Goal: Information Seeking & Learning: Check status

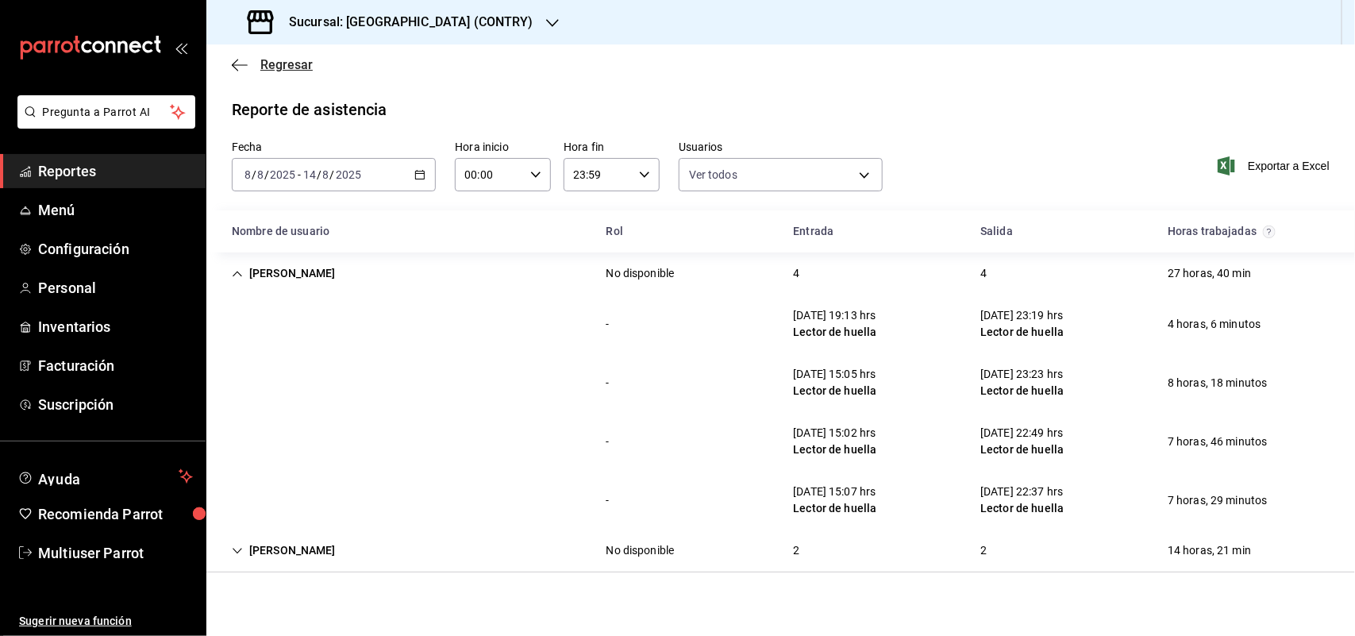
click at [238, 68] on icon "button" at bounding box center [240, 65] width 16 height 14
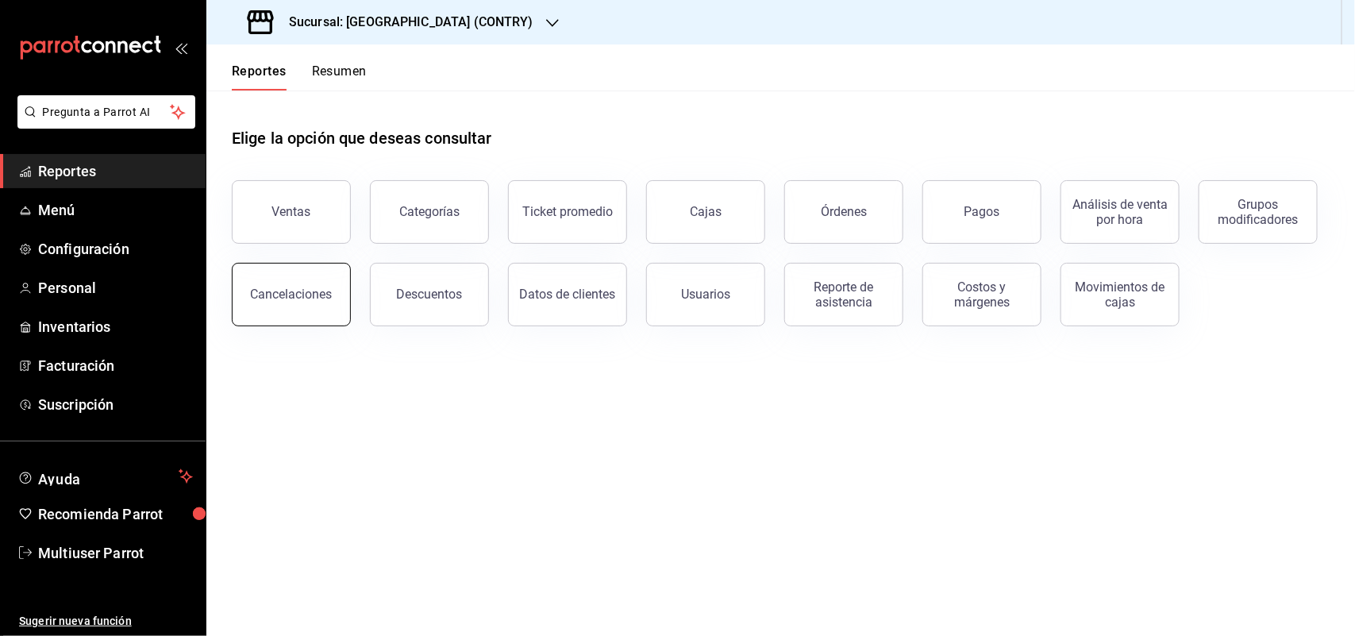
click at [326, 314] on button "Cancelaciones" at bounding box center [291, 295] width 119 height 64
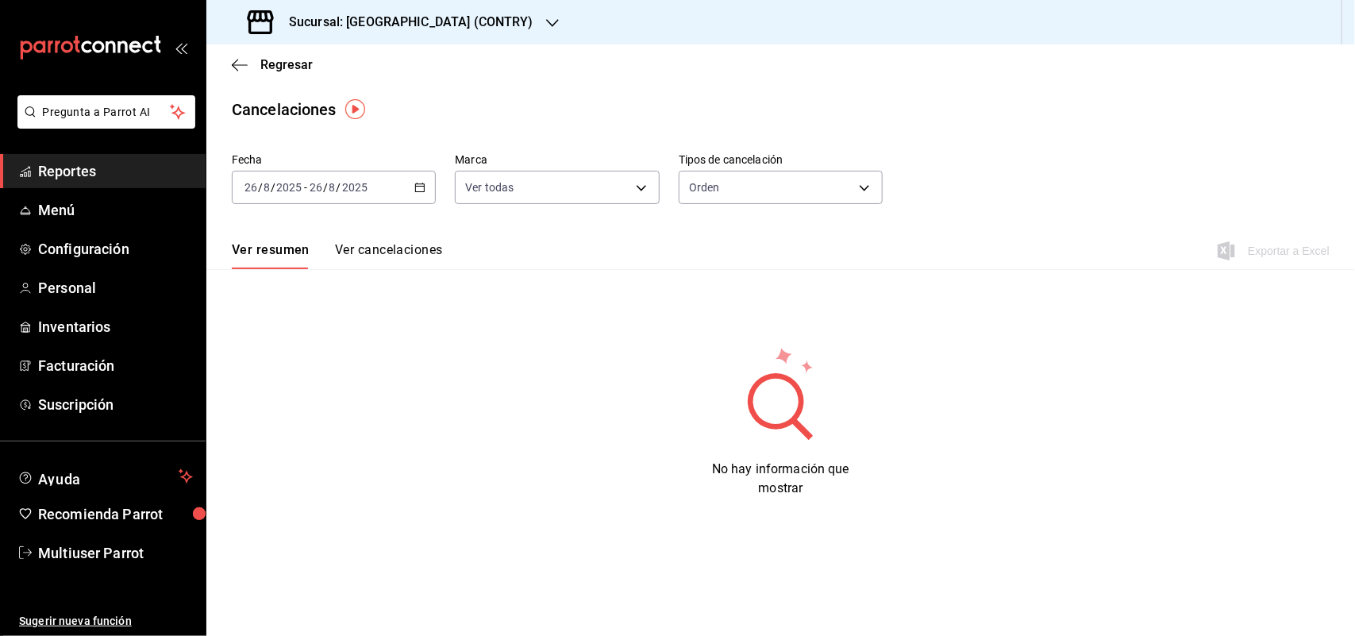
click at [372, 249] on button "Ver cancelaciones" at bounding box center [389, 255] width 108 height 27
click at [422, 191] on \(Stroke\) "button" at bounding box center [420, 187] width 10 height 9
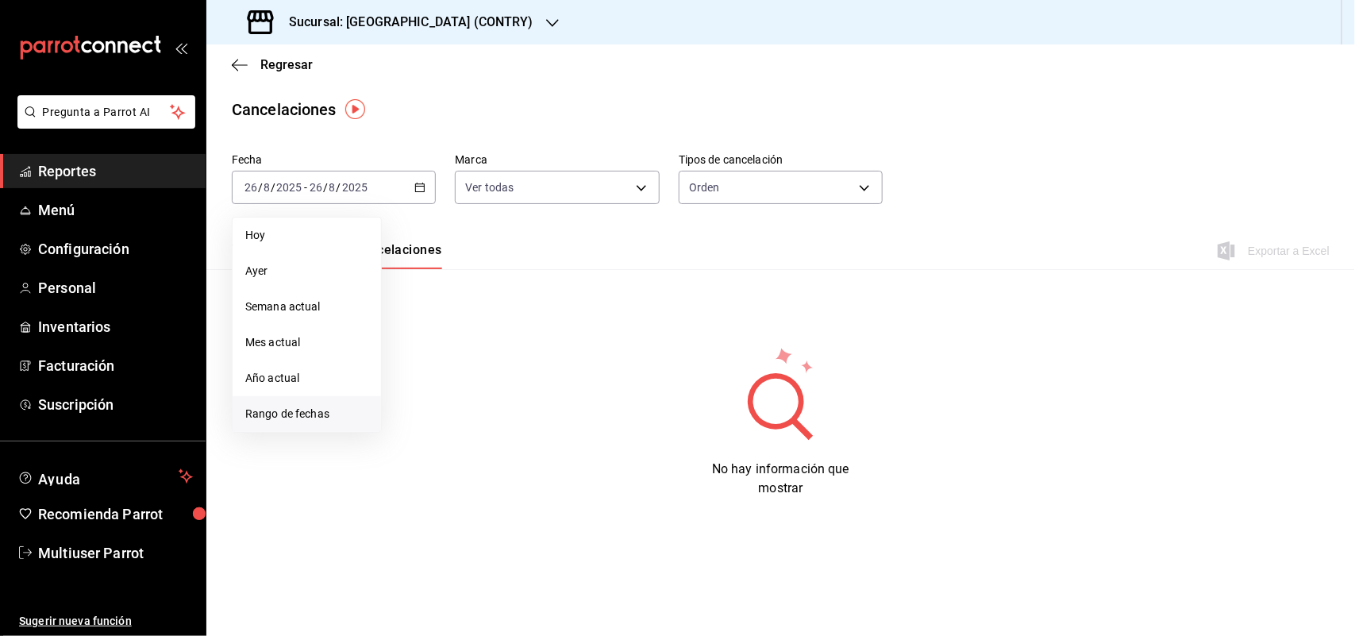
click at [337, 410] on span "Rango de fechas" at bounding box center [306, 414] width 123 height 17
click at [414, 390] on button "18" at bounding box center [415, 398] width 28 height 29
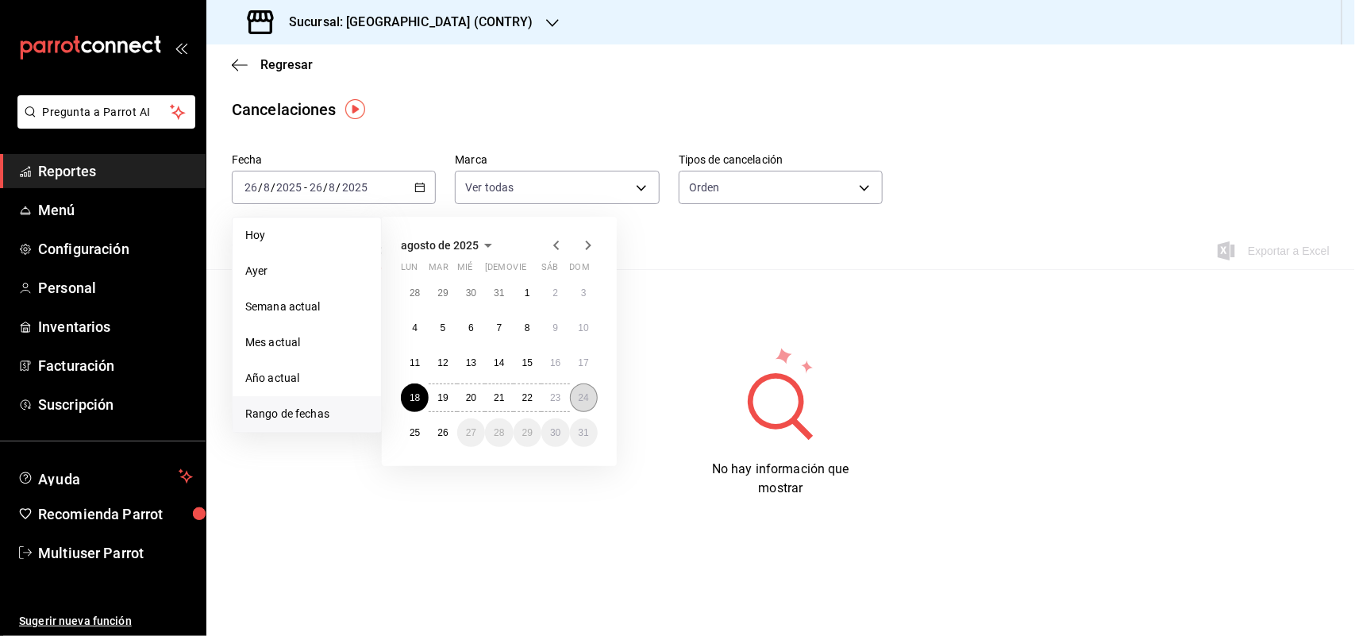
click at [578, 403] on button "24" at bounding box center [584, 398] width 28 height 29
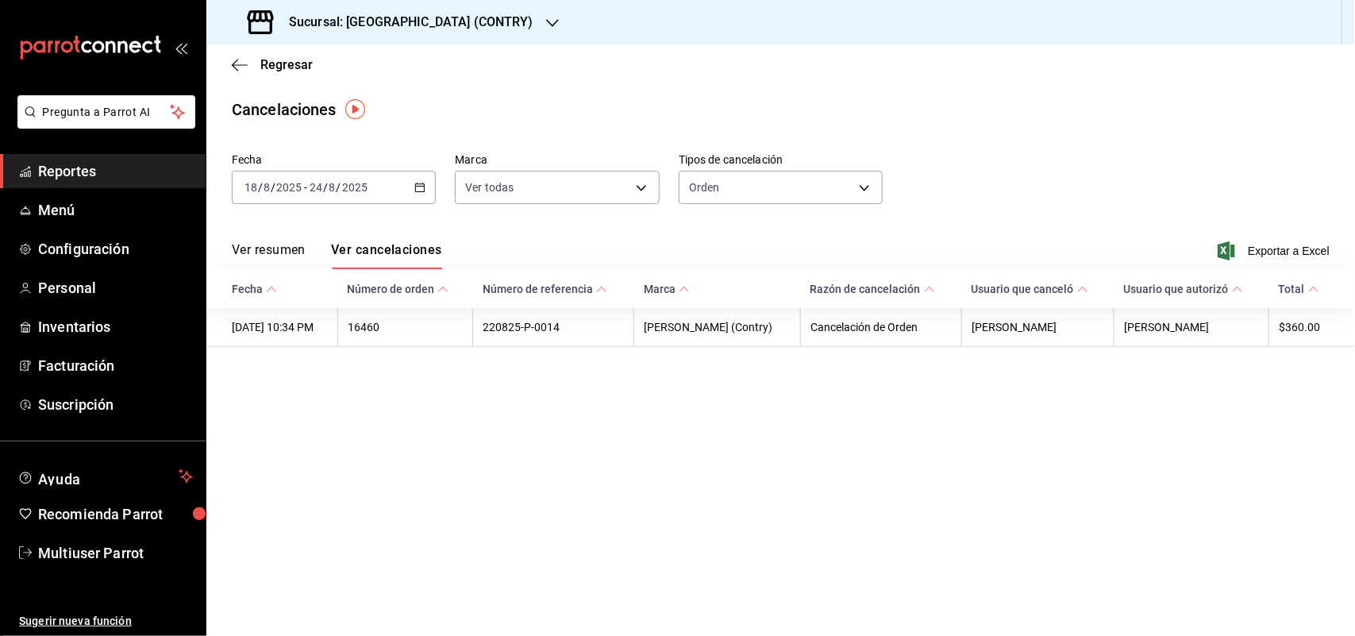
click at [1064, 483] on main "Regresar Cancelaciones Fecha [DATE] [DATE] - [DATE] [DATE] Marca Ver todas [obj…" at bounding box center [780, 340] width 1149 height 592
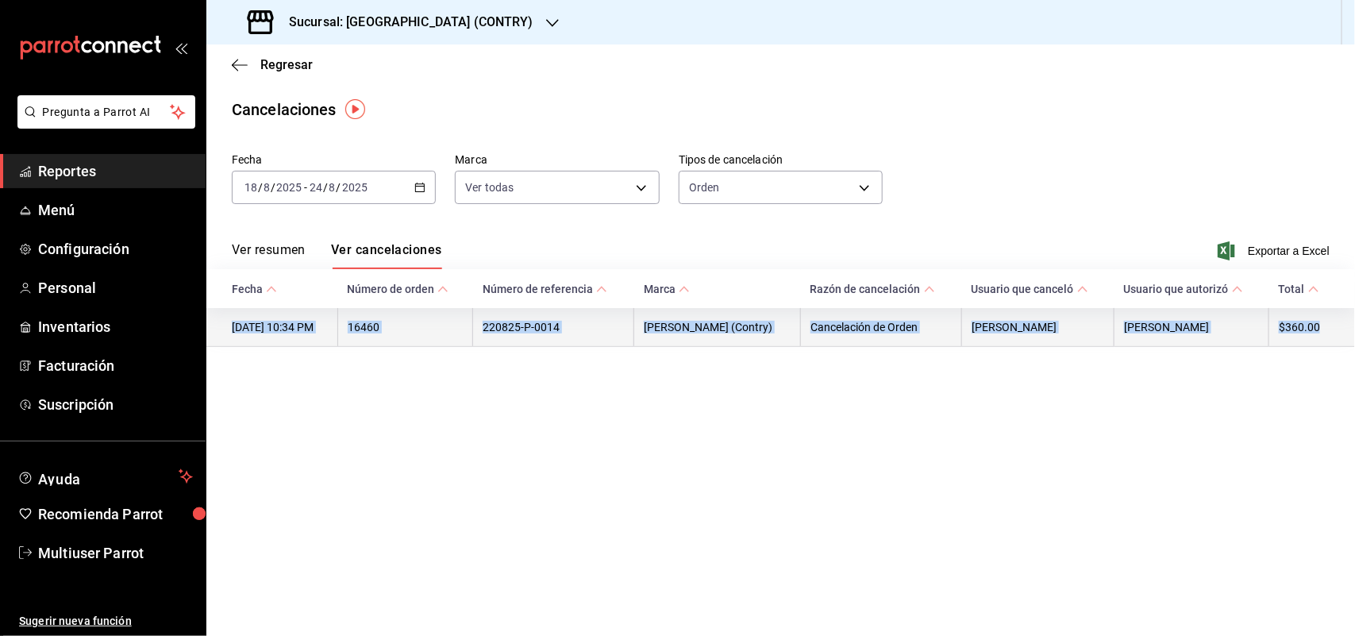
drag, startPoint x: 1332, startPoint y: 331, endPoint x: 233, endPoint y: 331, distance: 1098.9
click at [233, 331] on tr "[DATE] 10:34 PM 16460 220825-P-0014 [GEOGRAPHIC_DATA] (Contry) Cancelación de O…" at bounding box center [780, 327] width 1149 height 39
copy tr "[DATE] 10:34 PM 16460 220825-P-0014 [GEOGRAPHIC_DATA] (Contry) Cancelación de O…"
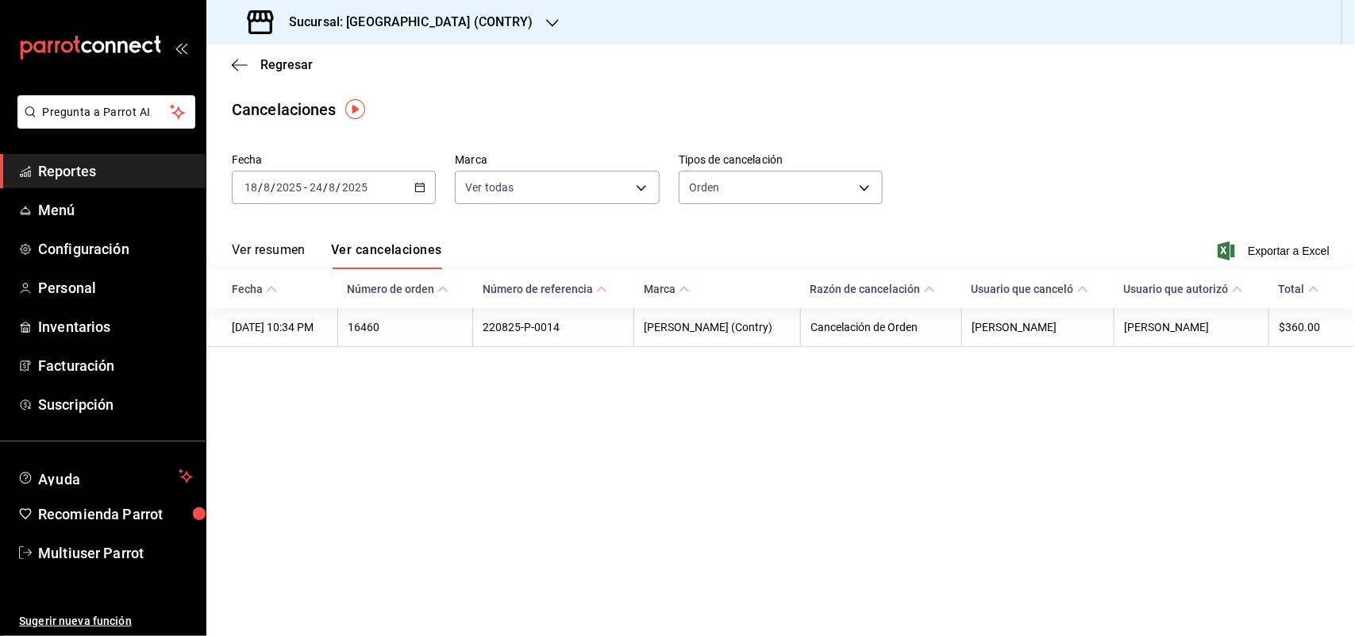
click at [1187, 441] on main "Regresar Cancelaciones Fecha [DATE] [DATE] - [DATE] [DATE] Marca Ver todas [obj…" at bounding box center [780, 340] width 1149 height 592
